Goal: Use online tool/utility: Use online tool/utility

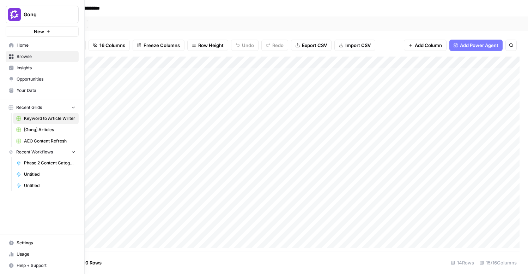
click at [42, 130] on span "[Gong] Articles" at bounding box center [50, 129] width 52 height 6
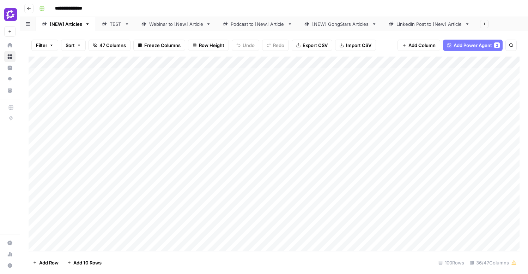
click at [259, 151] on div "Add Column" at bounding box center [274, 153] width 491 height 194
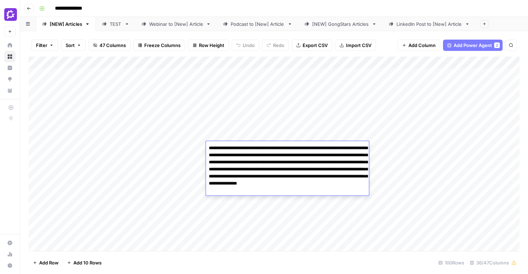
click at [418, 153] on div "Add Column" at bounding box center [274, 153] width 491 height 194
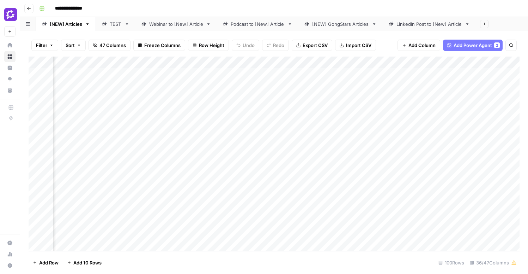
scroll to position [0, 1156]
click at [249, 183] on div "Add Column" at bounding box center [274, 153] width 491 height 194
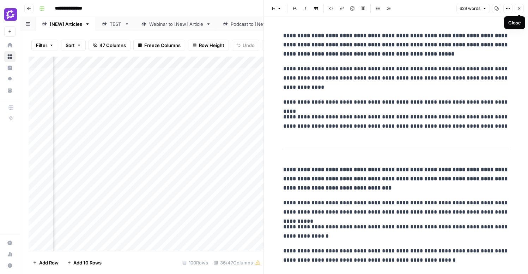
click at [522, 8] on button "Close" at bounding box center [519, 8] width 9 height 9
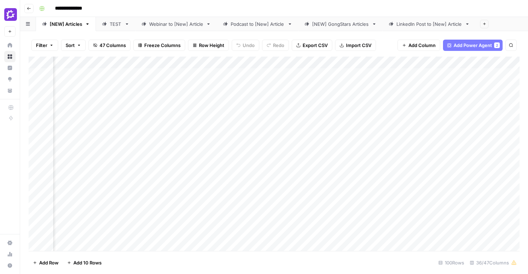
scroll to position [0, 1182]
click at [221, 146] on div "Add Column" at bounding box center [274, 153] width 491 height 194
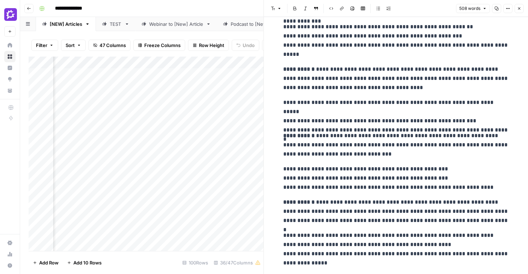
scroll to position [372, 0]
